Goal: Check status: Check status

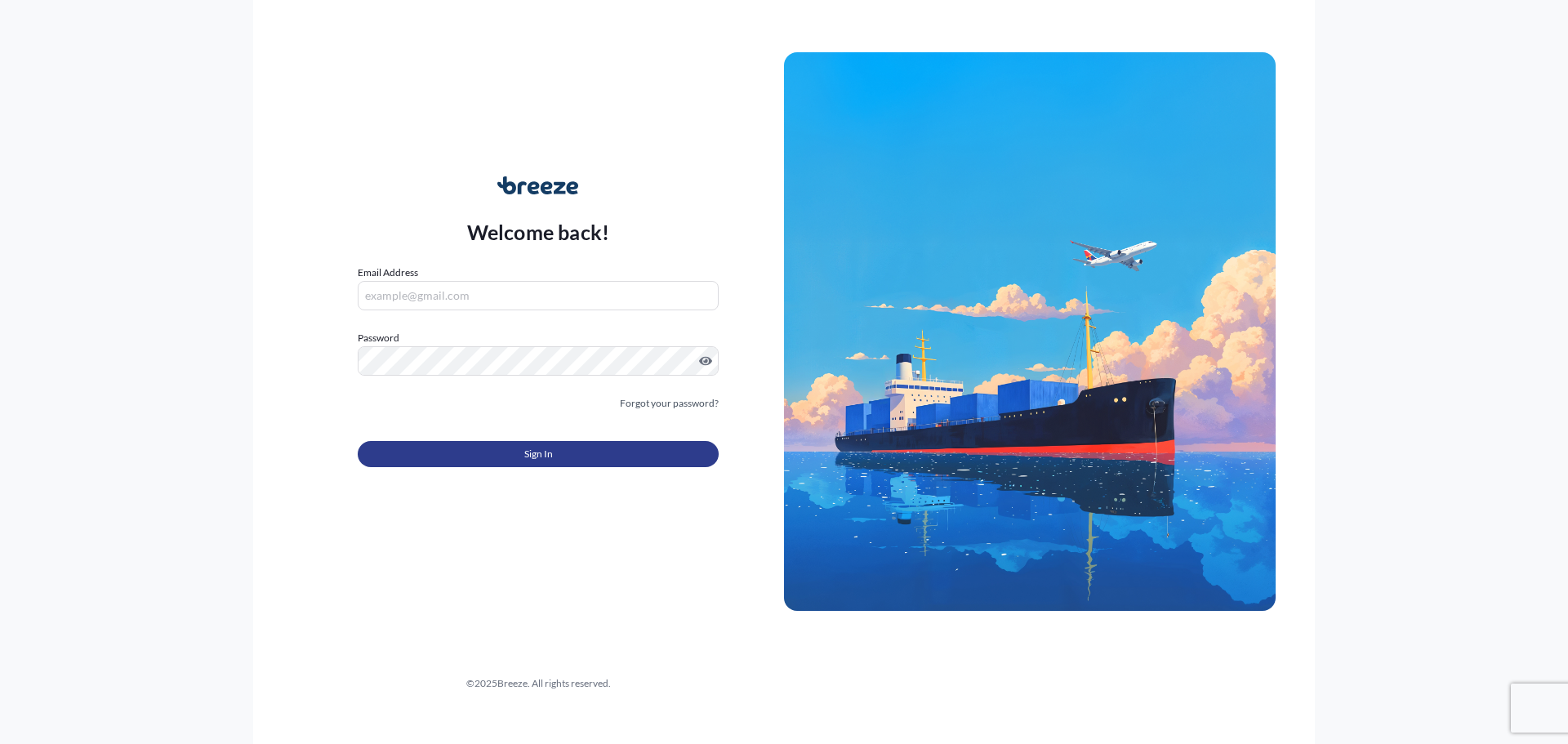
type input "[EMAIL_ADDRESS][DOMAIN_NAME]"
click at [533, 457] on span "Sign In" at bounding box center [539, 454] width 29 height 17
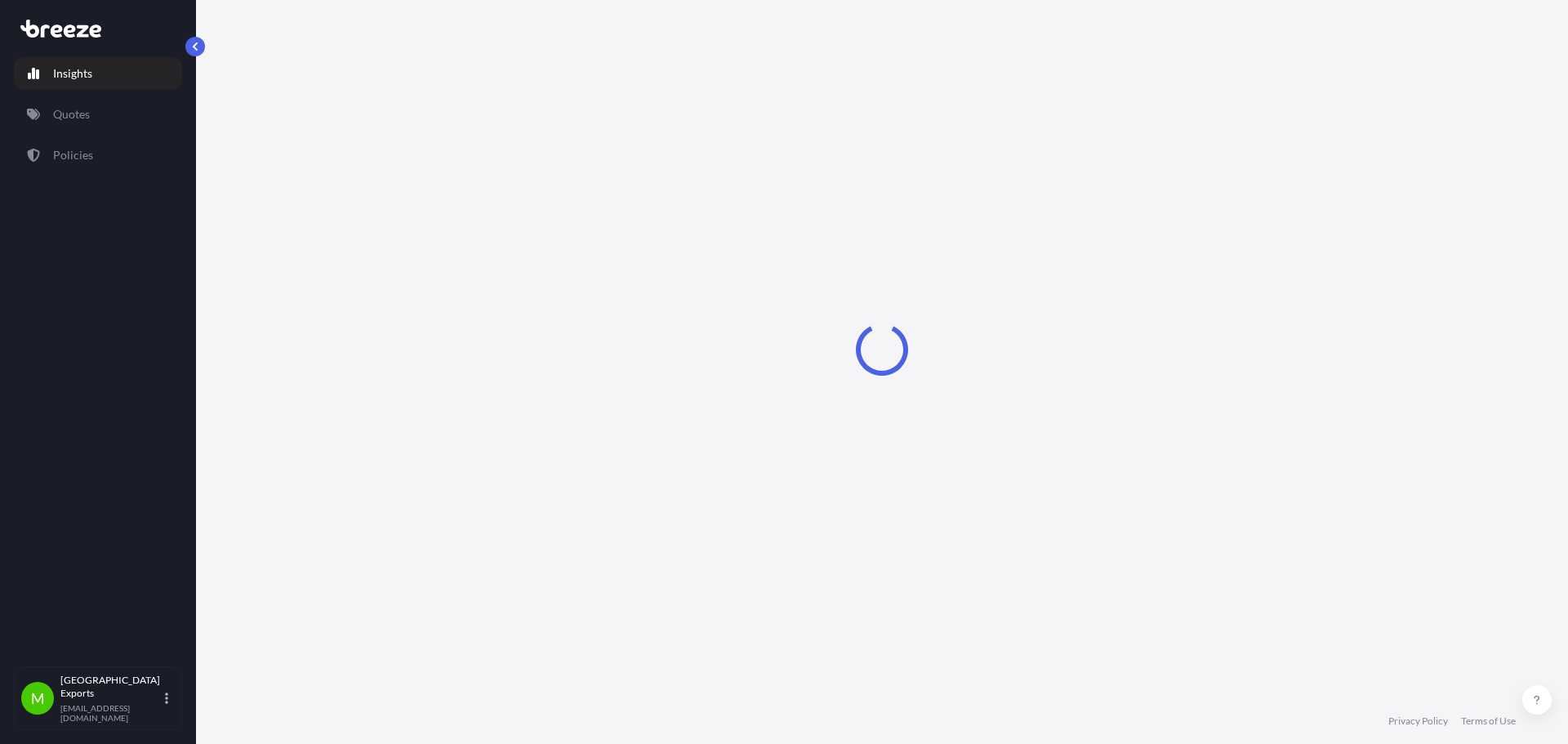
select select "2025"
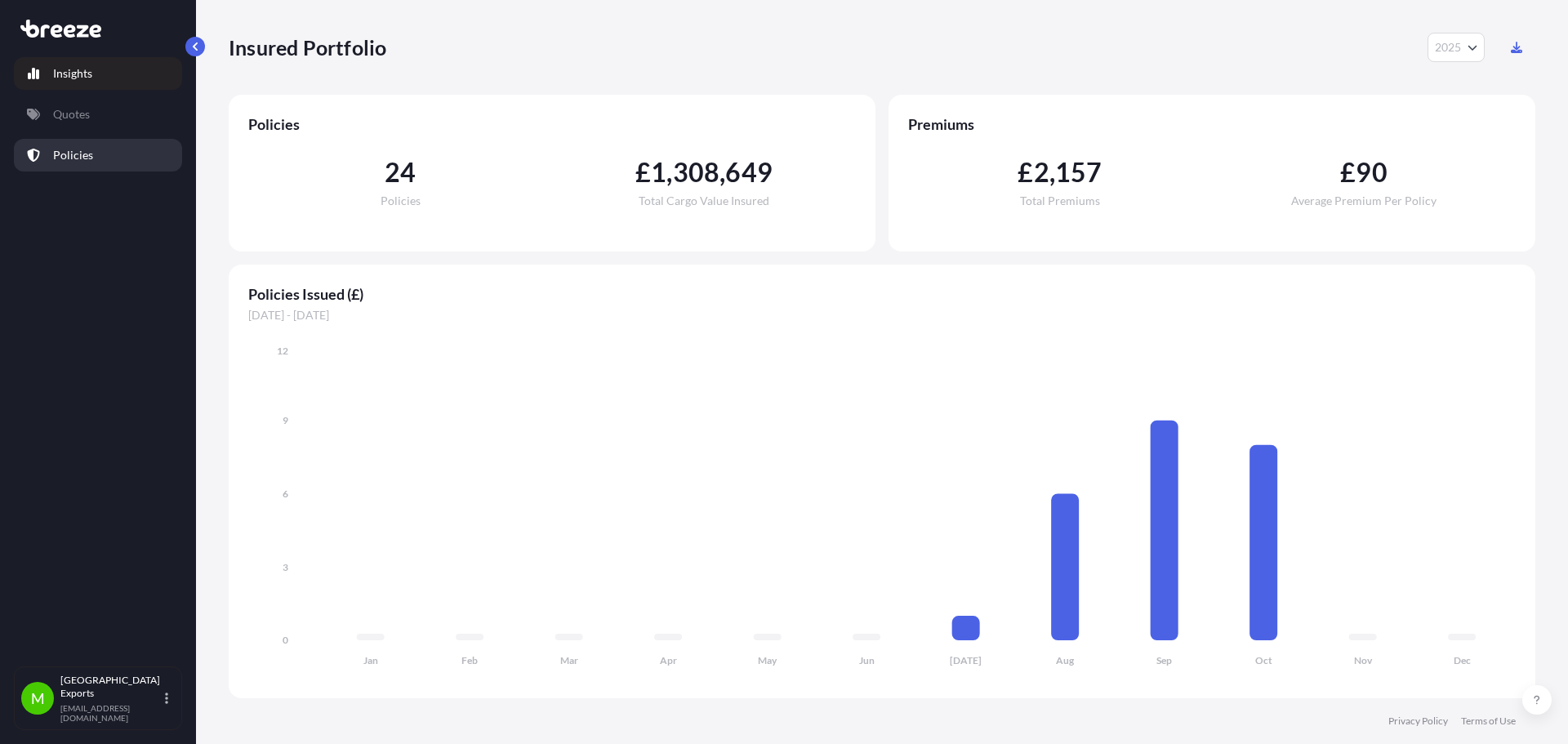
click at [131, 140] on link "Policies" at bounding box center [98, 155] width 169 height 33
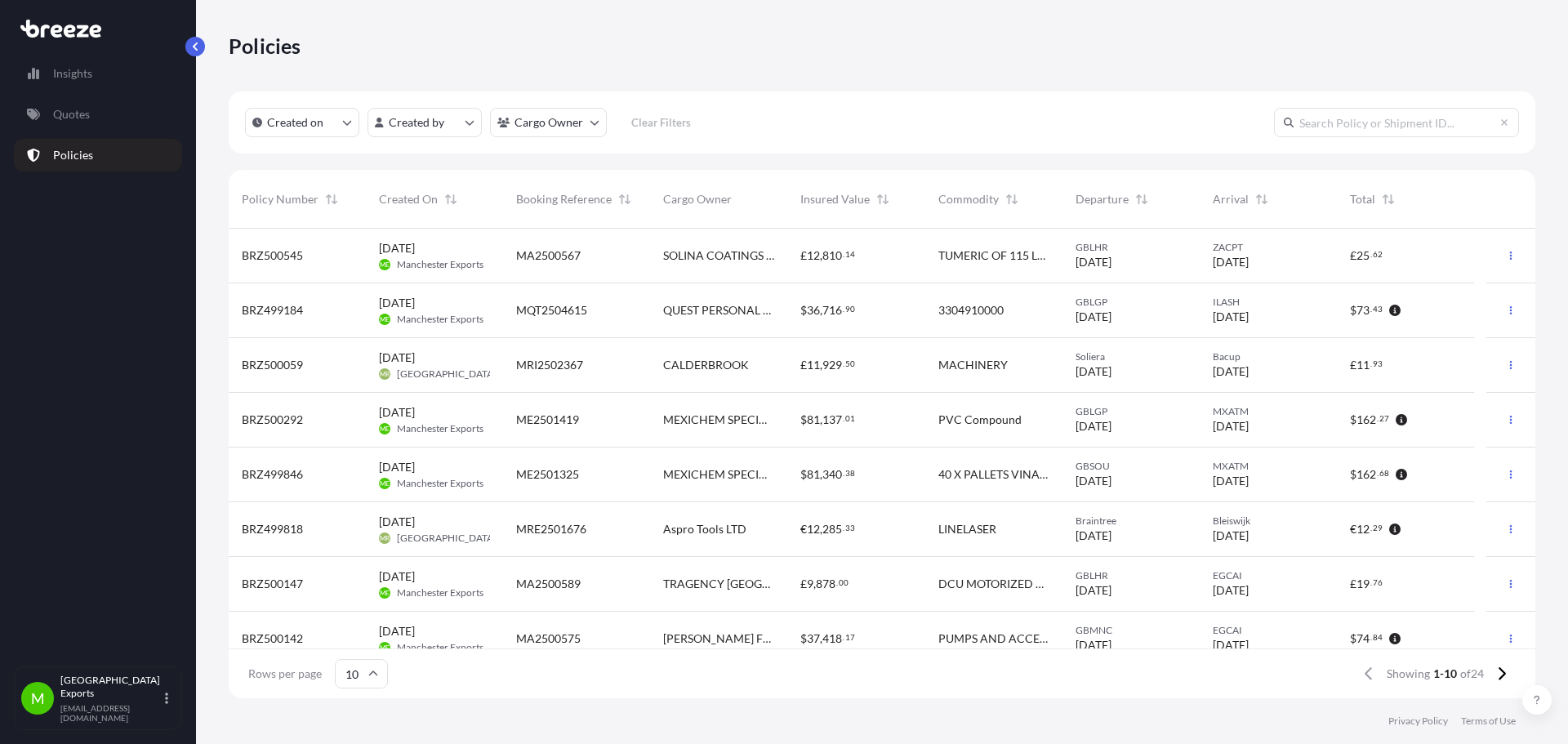
click at [1360, 117] on input "text" at bounding box center [1396, 123] width 245 height 30
type input "ME2501130"
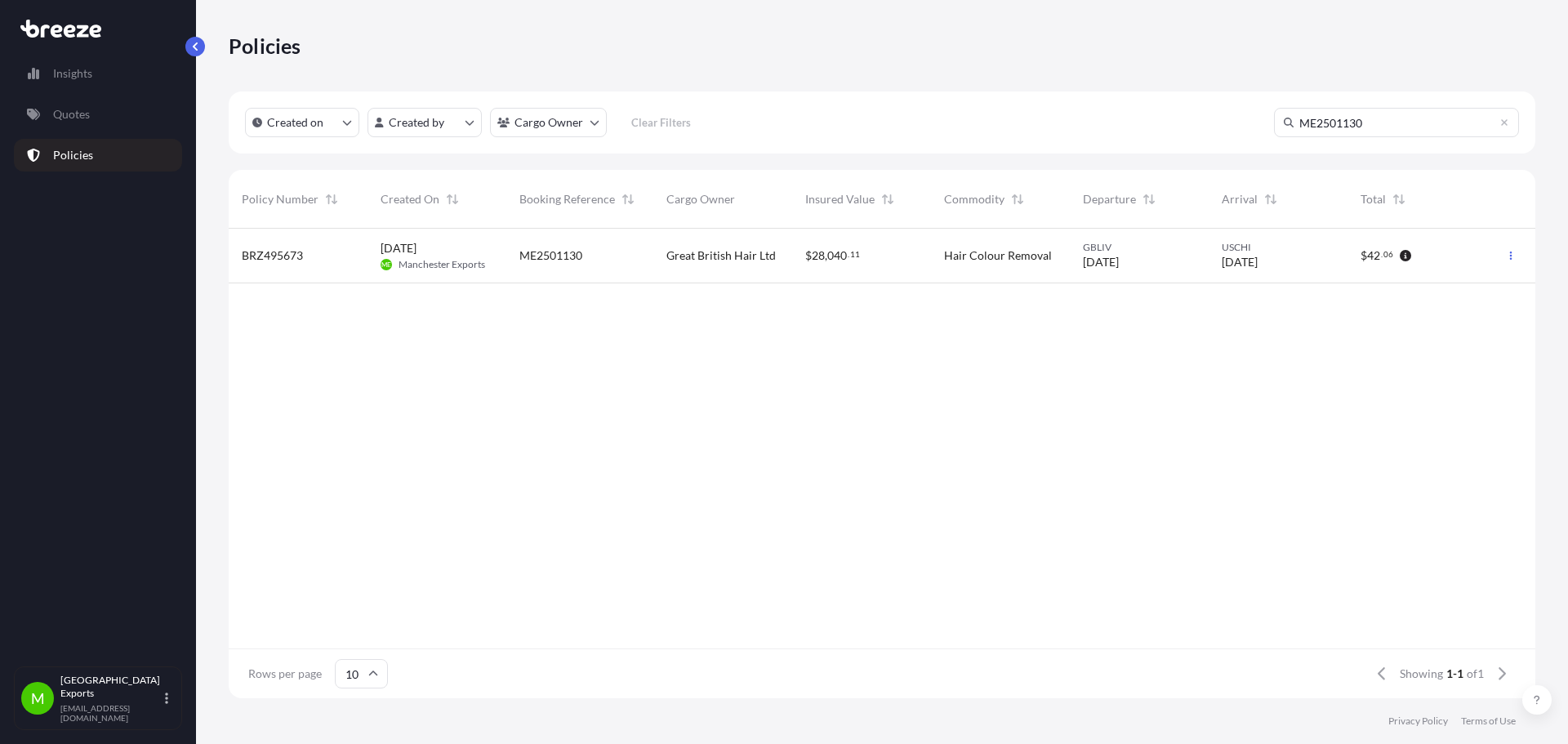
click at [634, 262] on div "ME2501130" at bounding box center [580, 256] width 121 height 17
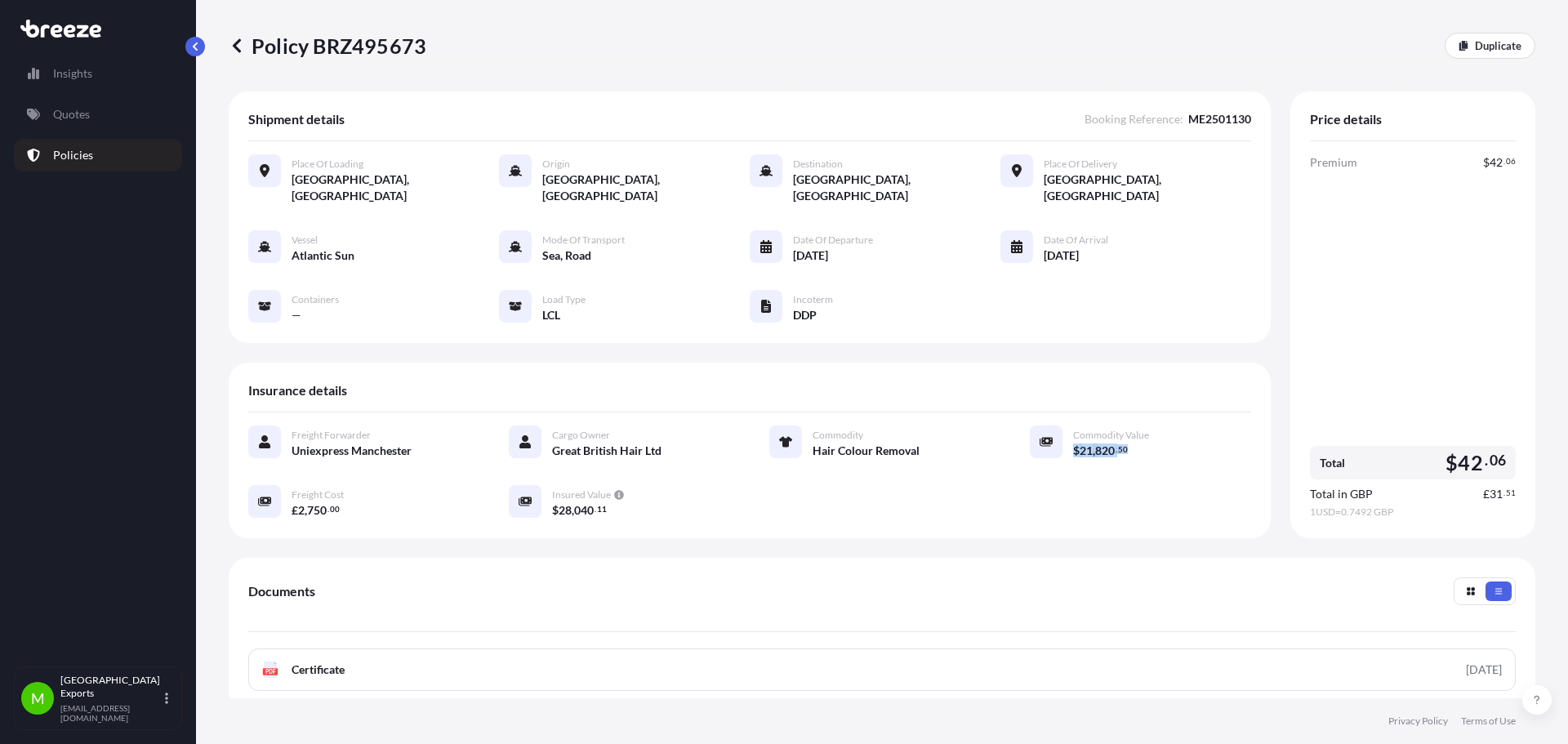
drag, startPoint x: 1130, startPoint y: 439, endPoint x: 1090, endPoint y: 449, distance: 41.2
click at [1073, 442] on div "$ 21 , 820 . 50" at bounding box center [1162, 450] width 178 height 17
click at [1222, 494] on div "Freight Forwarder Uniexpress Manchester Cargo Owner Great British Hair Ltd Comm…" at bounding box center [750, 472] width 1003 height 93
drag, startPoint x: 1506, startPoint y: 481, endPoint x: 1465, endPoint y: 486, distance: 41.3
click at [1465, 486] on div "Price details Premium $ 42 . 06 Total $ 42 . 06 Total in GBP £ 31 . 51 1 USD = …" at bounding box center [1413, 315] width 245 height 447
